Goal: Task Accomplishment & Management: Manage account settings

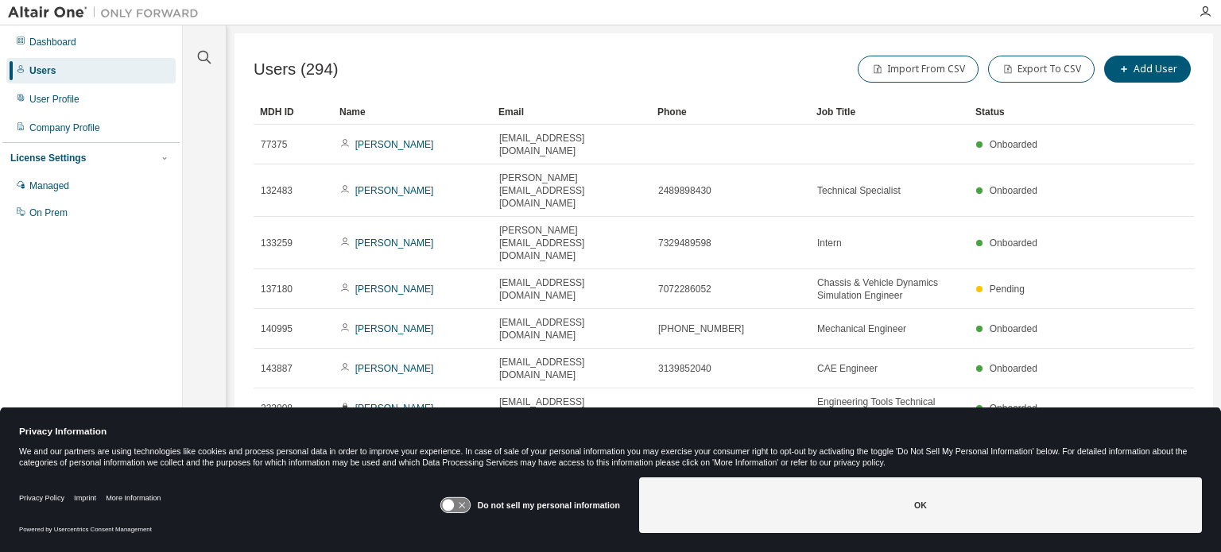
click at [989, 508] on button "OK" at bounding box center [920, 506] width 563 height 56
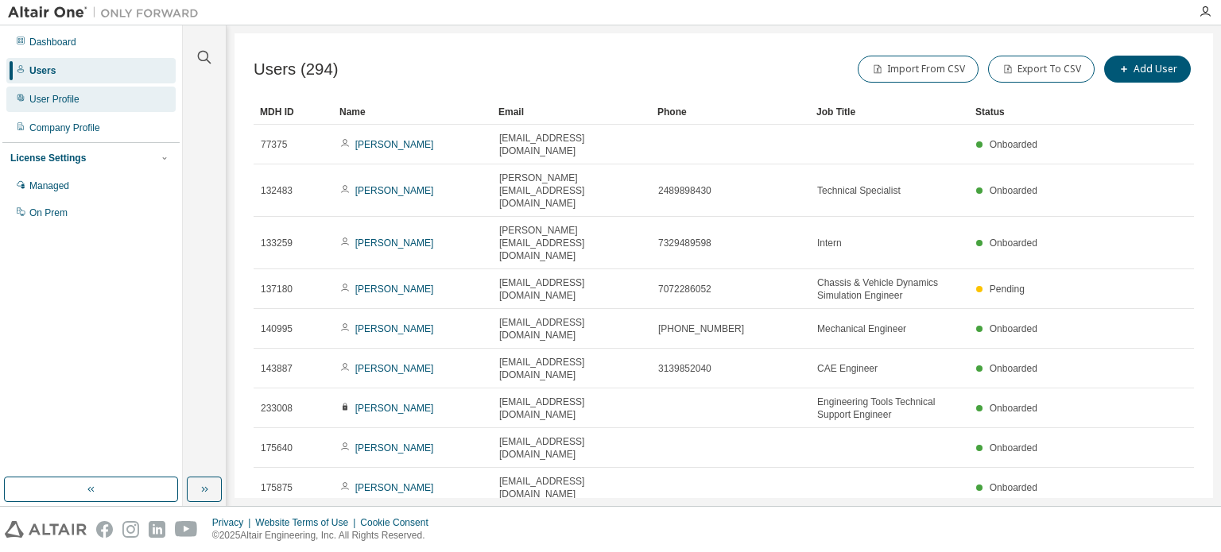
click at [60, 110] on div "User Profile" at bounding box center [90, 99] width 169 height 25
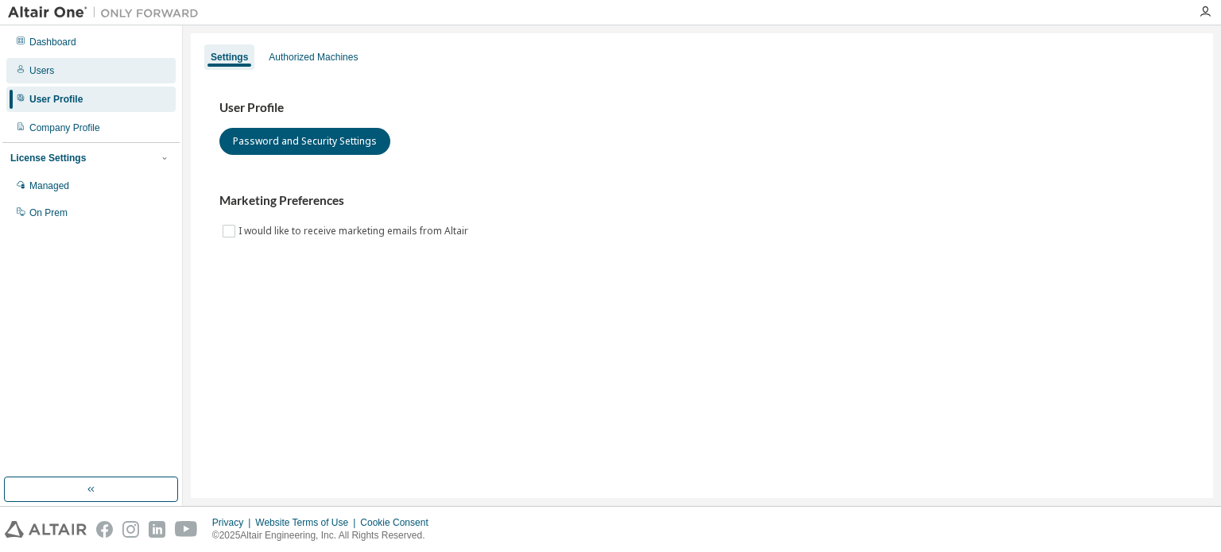
click at [59, 75] on div "Users" at bounding box center [90, 70] width 169 height 25
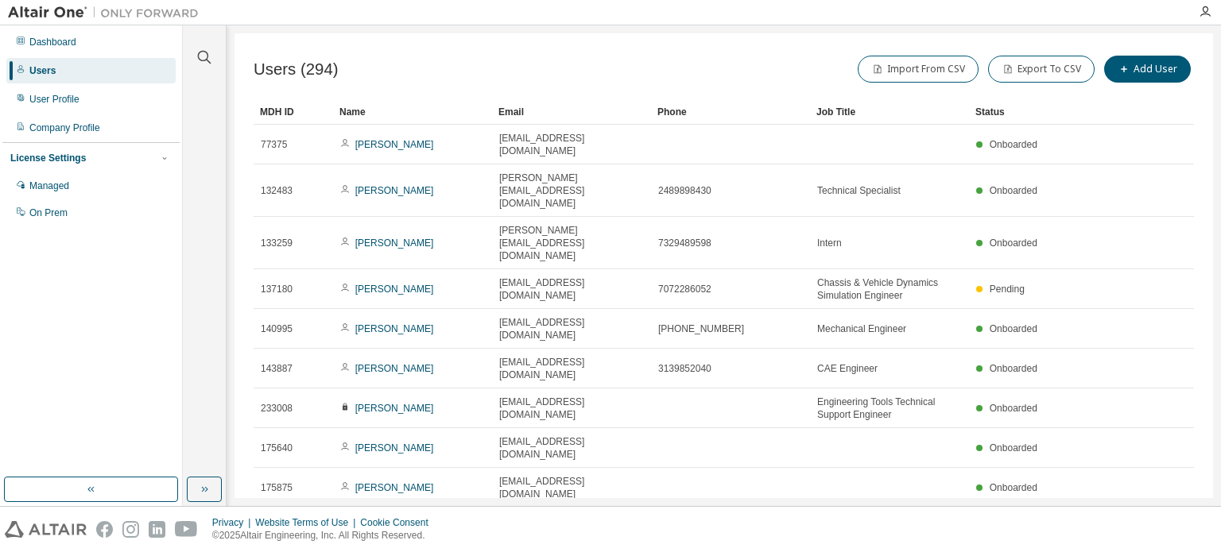
click at [671, 46] on div "Users (294) Import From CSV Export To CSV Add User Clear Load Save Save As Fiel…" at bounding box center [723, 265] width 978 height 465
click at [203, 56] on icon "button" at bounding box center [204, 57] width 19 height 19
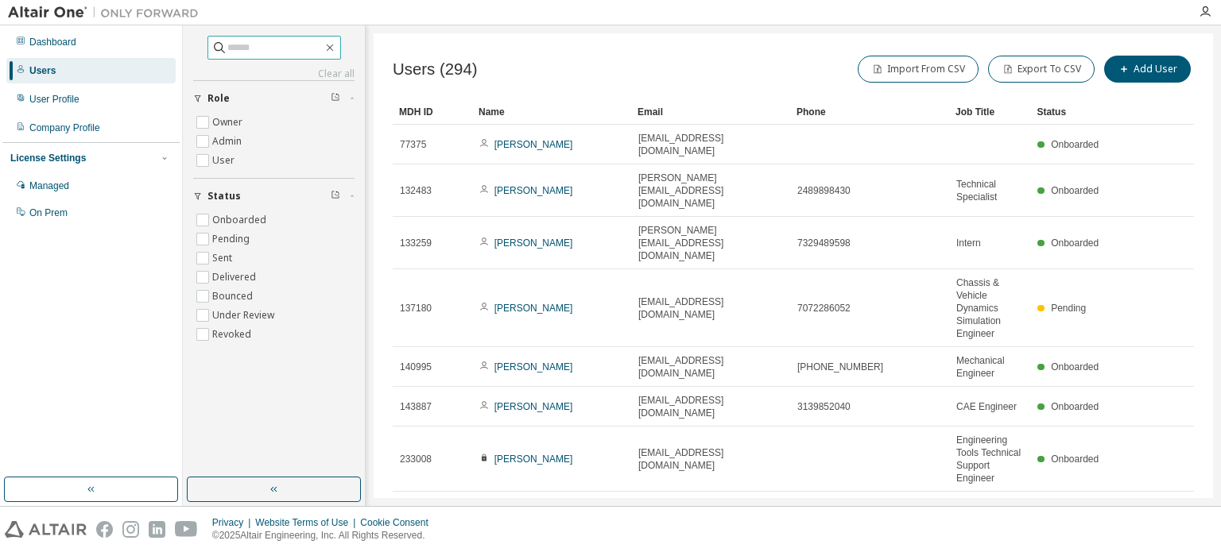
click at [233, 52] on input "text" at bounding box center [274, 48] width 95 height 16
type input "*****"
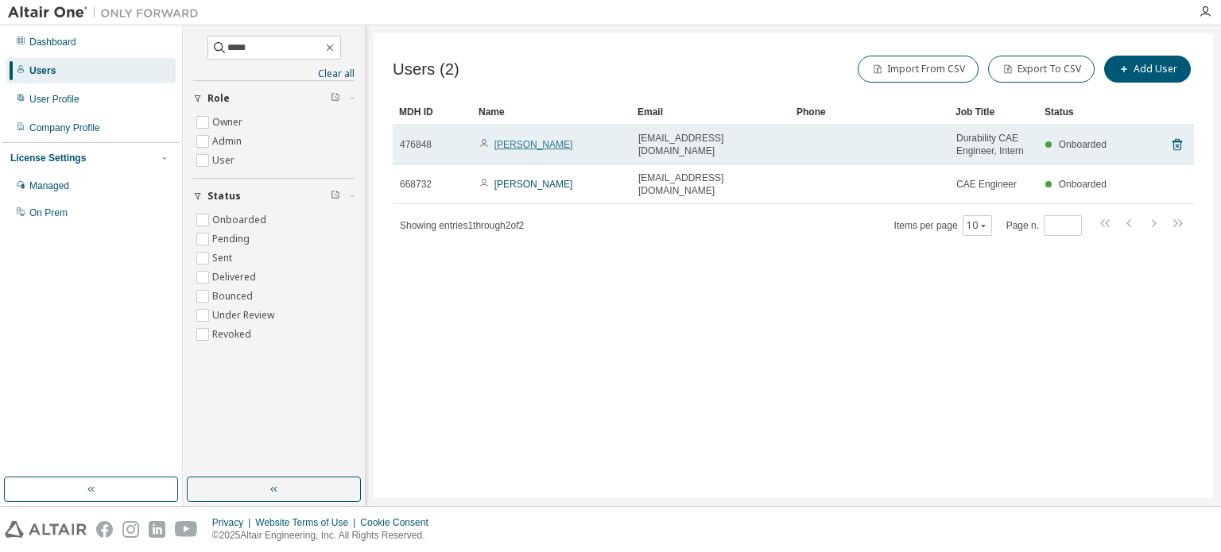
click at [512, 140] on link "Bryan Lui" at bounding box center [533, 144] width 79 height 11
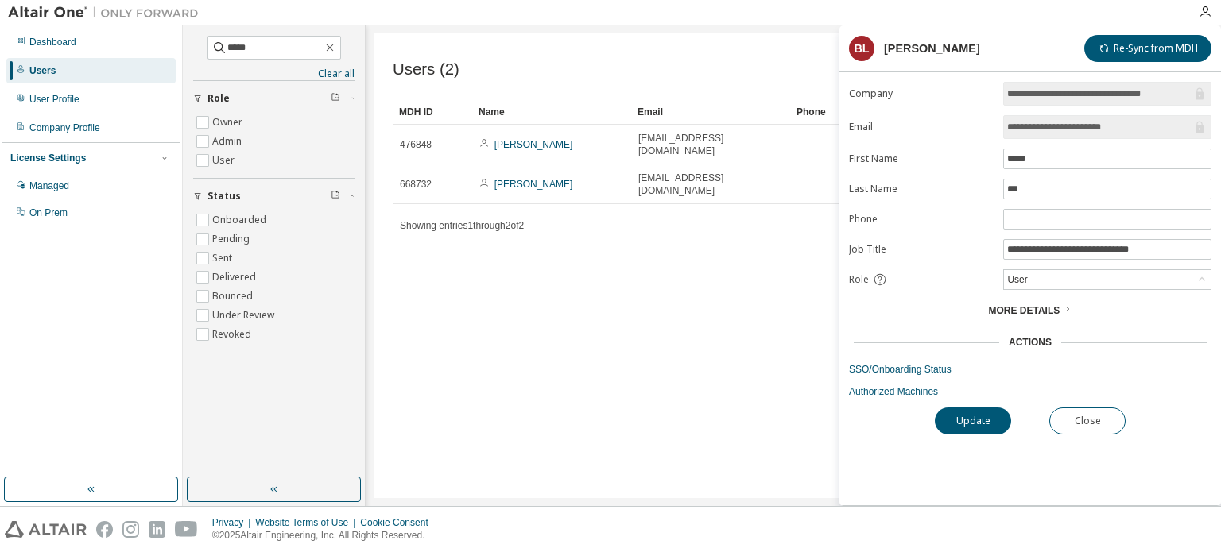
click at [1060, 308] on div "More Details" at bounding box center [1029, 310] width 83 height 13
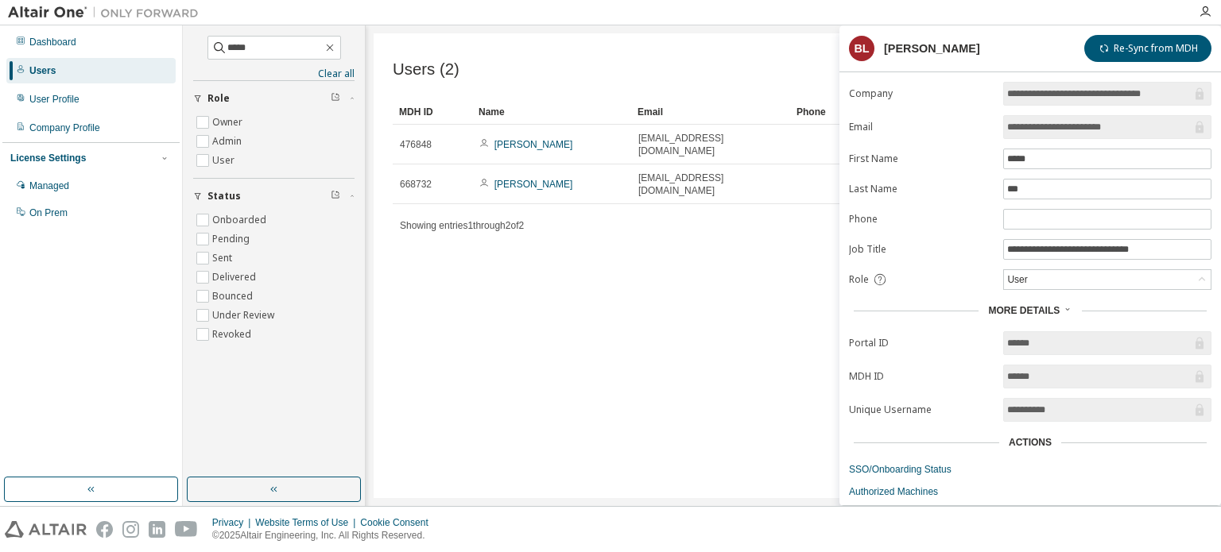
scroll to position [32, 0]
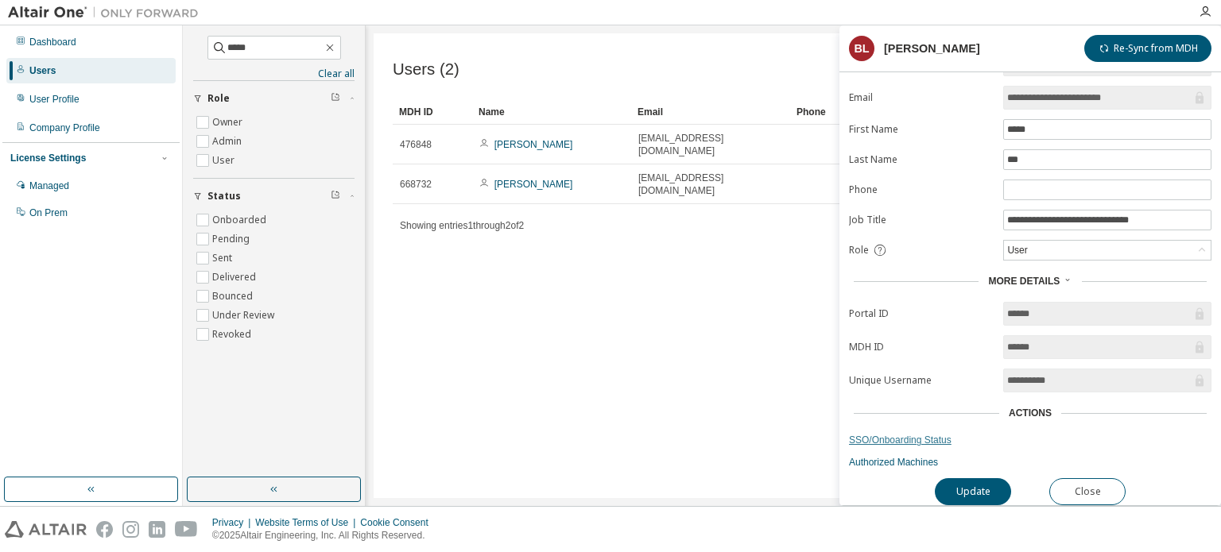
click at [923, 434] on link "SSO/Onboarding Status" at bounding box center [1030, 440] width 362 height 13
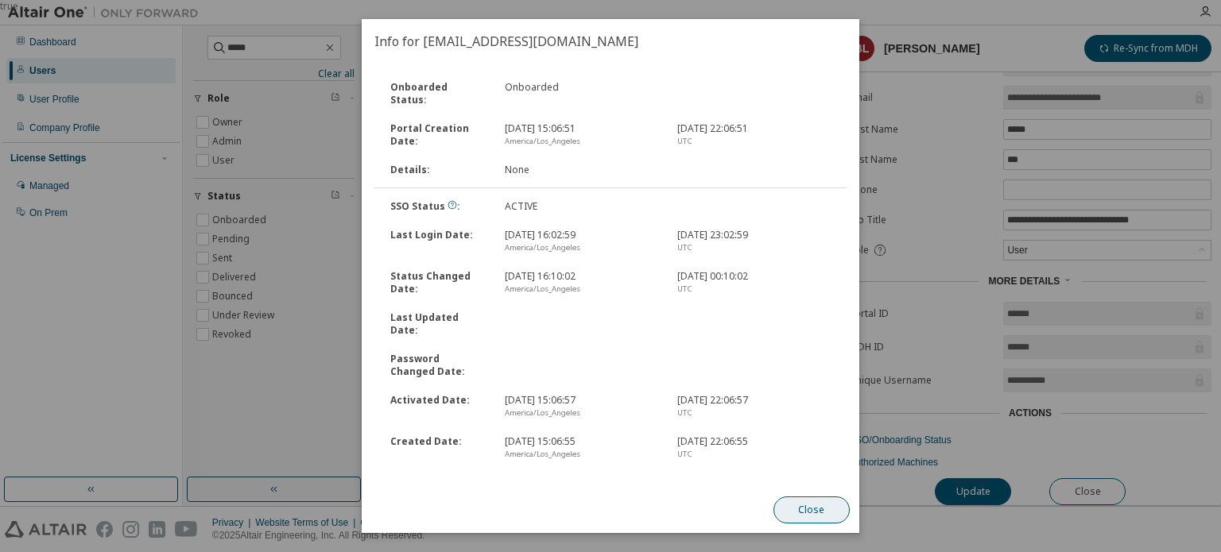
click at [816, 521] on button "Close" at bounding box center [811, 510] width 76 height 27
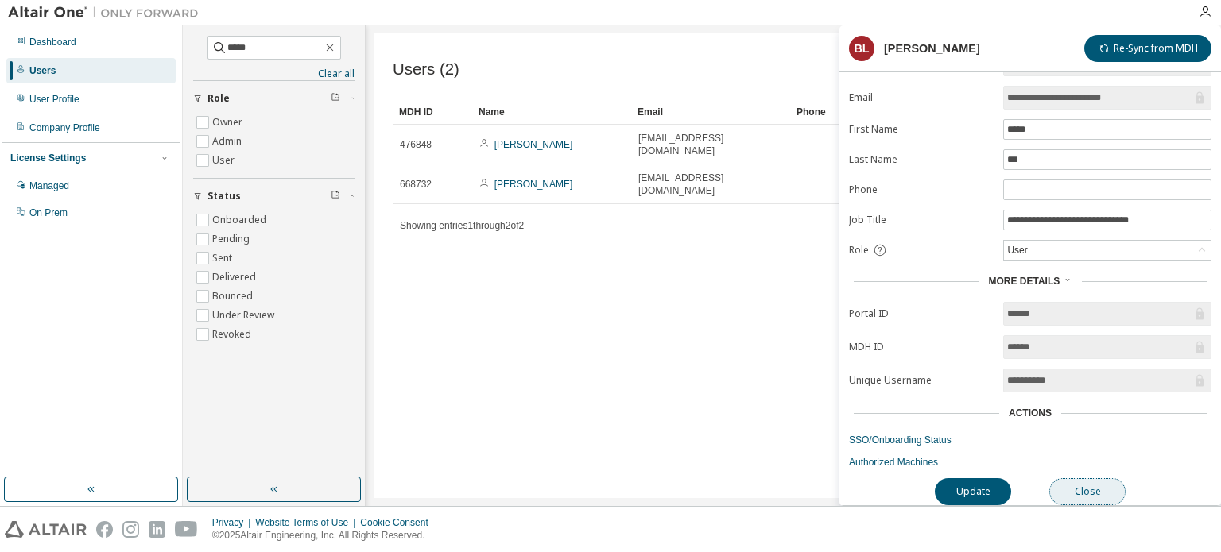
click at [1086, 486] on button "Close" at bounding box center [1087, 491] width 76 height 27
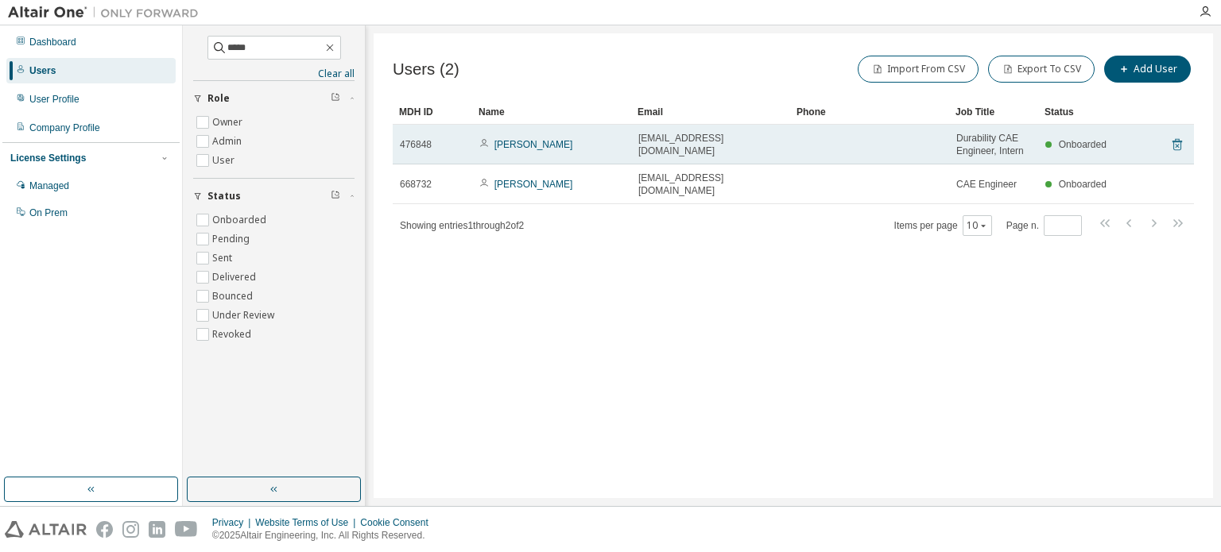
click at [1175, 145] on icon at bounding box center [1177, 144] width 14 height 19
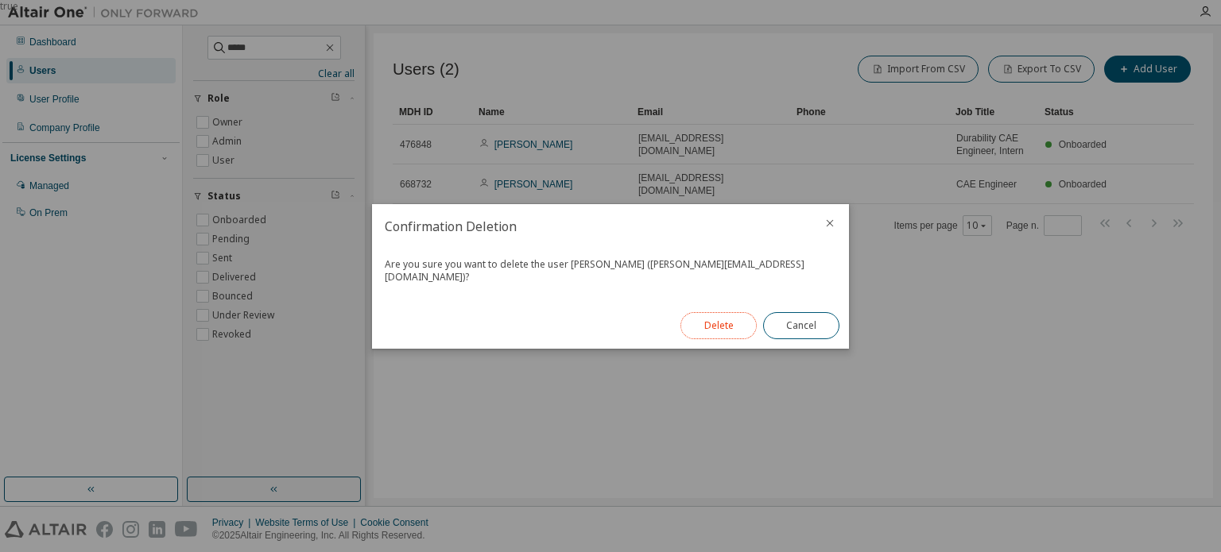
click at [723, 320] on button "Delete" at bounding box center [718, 325] width 76 height 27
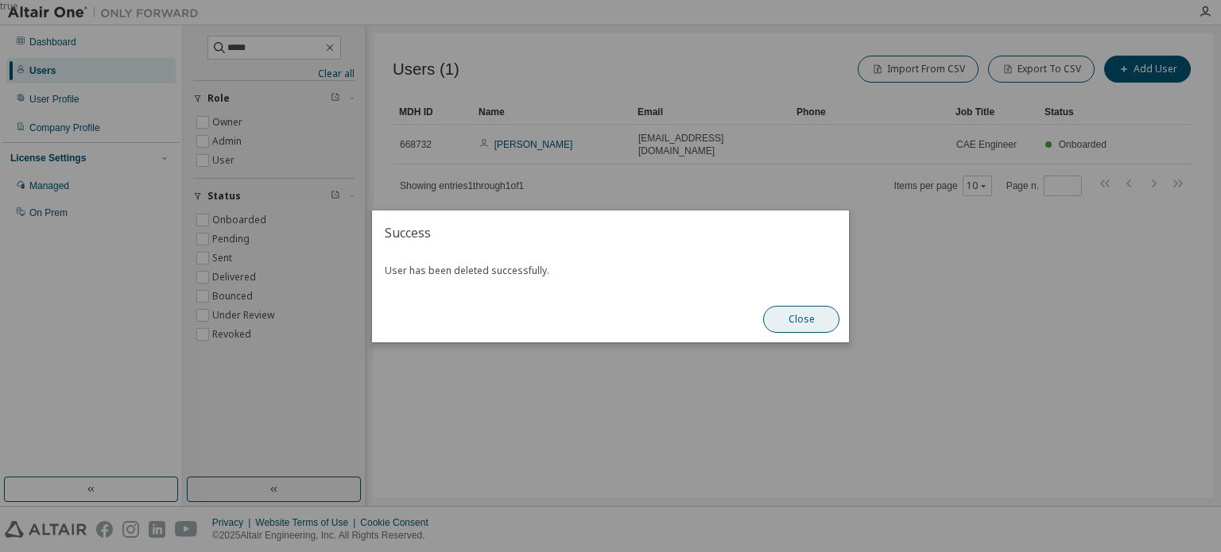
click at [806, 313] on button "Close" at bounding box center [801, 319] width 76 height 27
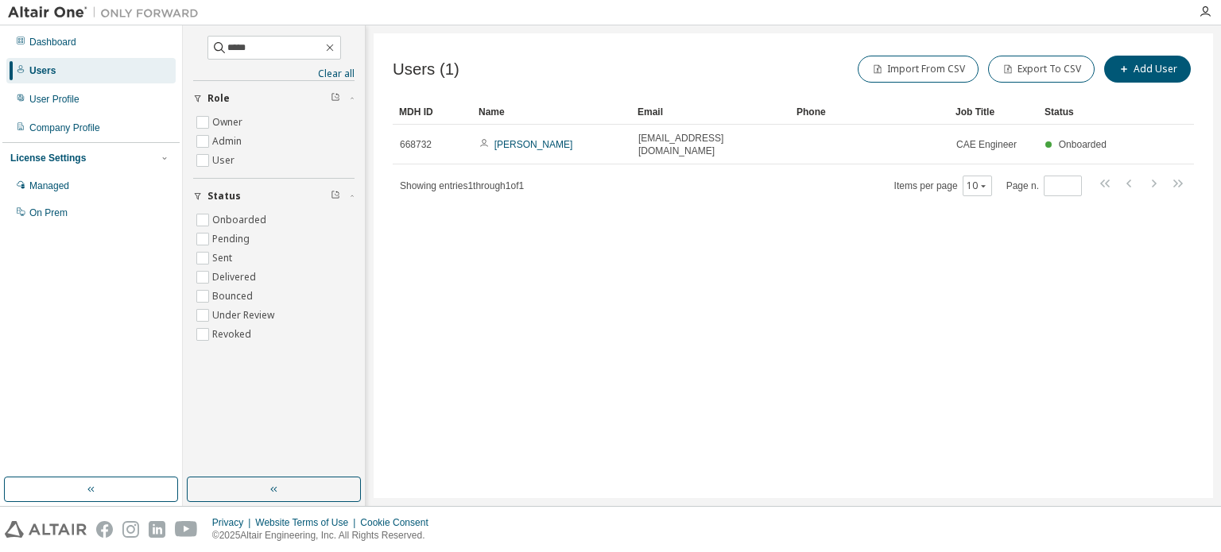
click at [842, 327] on div "Users (1) Import From CSV Export To CSV Add User Clear Load Save Save As Field …" at bounding box center [793, 265] width 839 height 465
click at [355, 53] on div "***** Clear all Status Onboarded Pending Sent Delivered Bounced Under Review Re…" at bounding box center [273, 251] width 177 height 447
click at [336, 43] on icon "button" at bounding box center [329, 47] width 13 height 13
